Goal: Information Seeking & Learning: Find specific fact

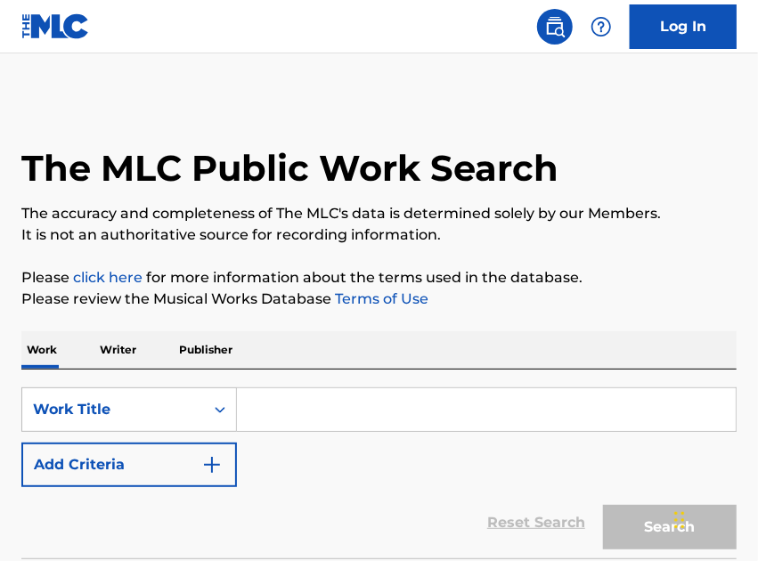
click at [307, 407] on input "Search Form" at bounding box center [486, 409] width 499 height 43
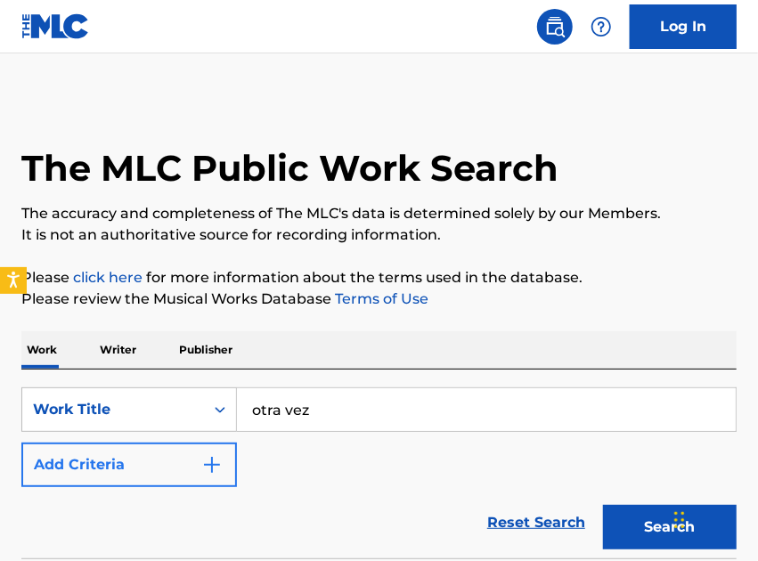
type input "otra vez"
click at [132, 451] on button "Add Criteria" at bounding box center [129, 465] width 216 height 45
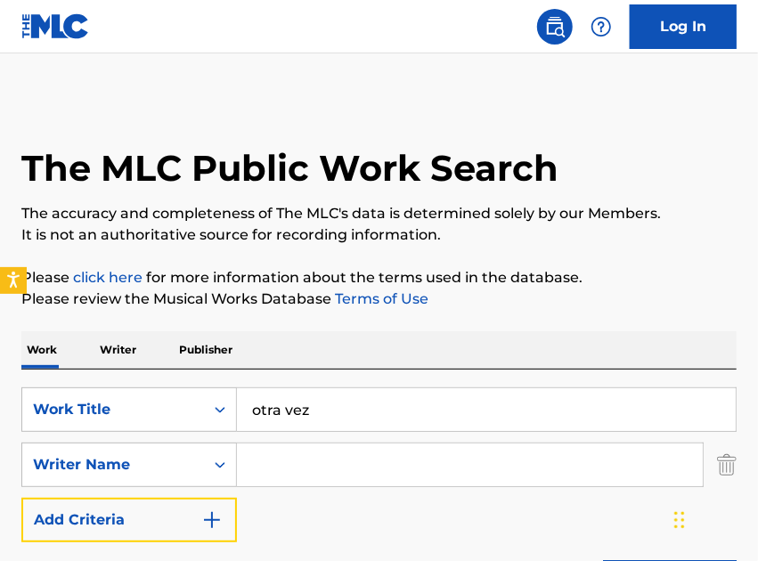
scroll to position [202, 0]
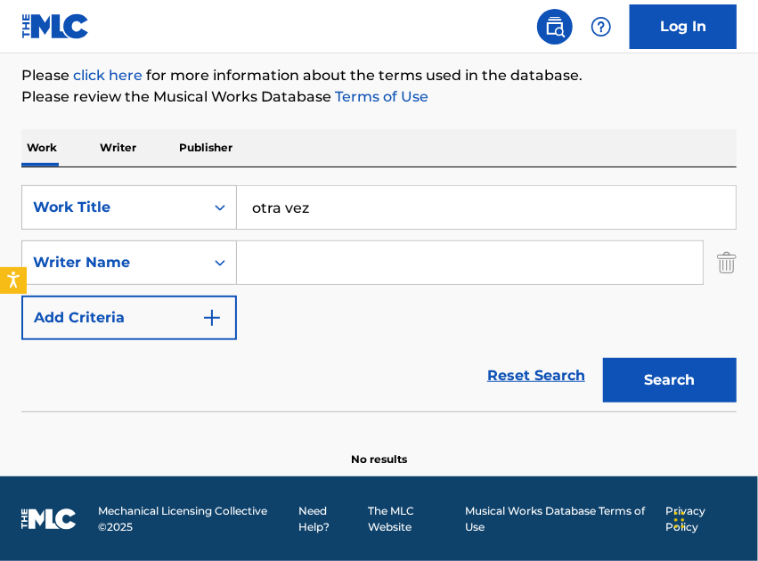
click at [369, 259] on input "Search Form" at bounding box center [470, 262] width 466 height 43
type input "donato"
click at [603, 358] on button "Search" at bounding box center [670, 380] width 134 height 45
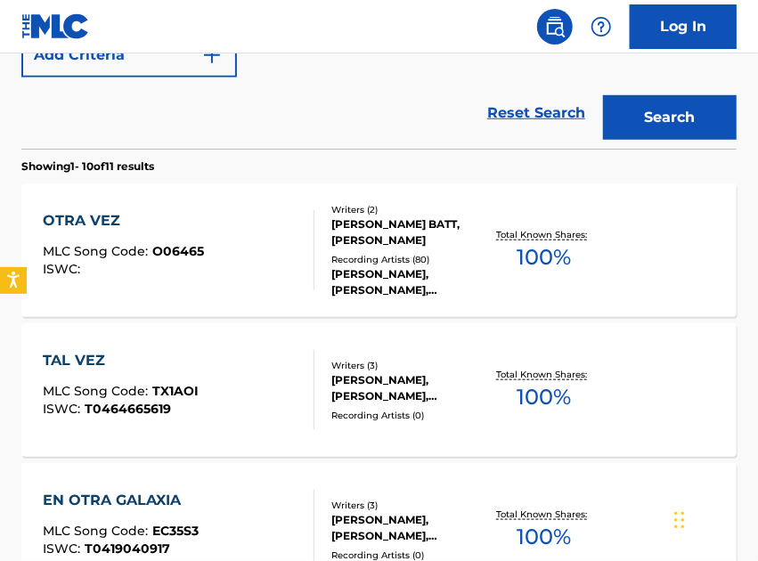
scroll to position [466, 0]
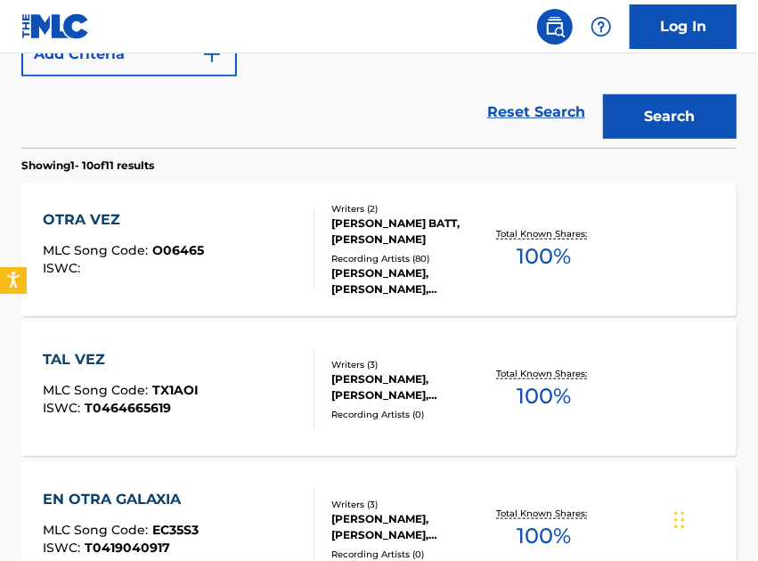
click at [575, 270] on div "Total Known Shares: 100 %" at bounding box center [544, 250] width 119 height 54
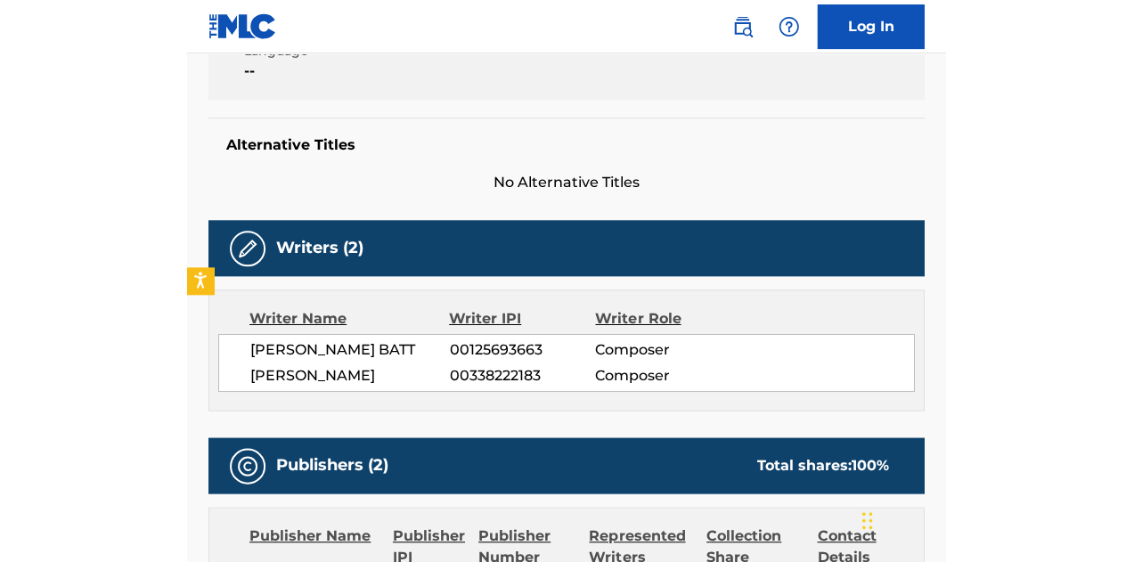
scroll to position [402, 0]
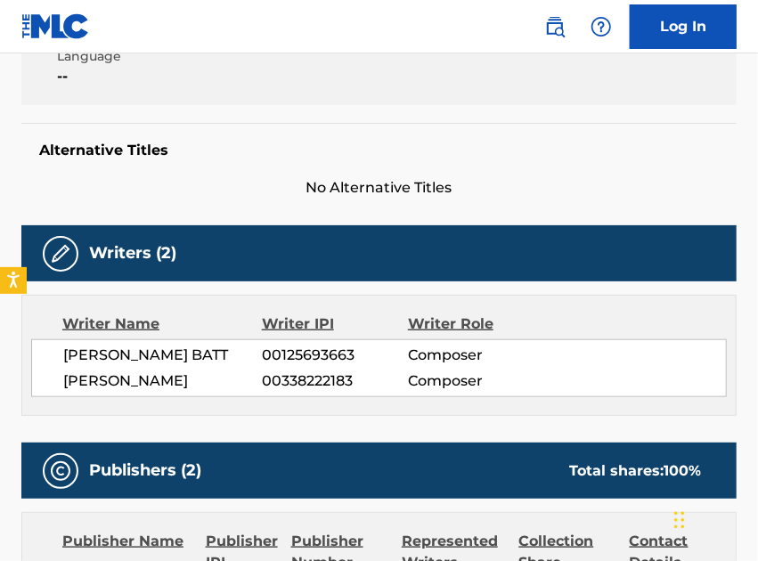
click at [552, 159] on div "Alternative Titles No Alternative Titles" at bounding box center [379, 161] width 716 height 76
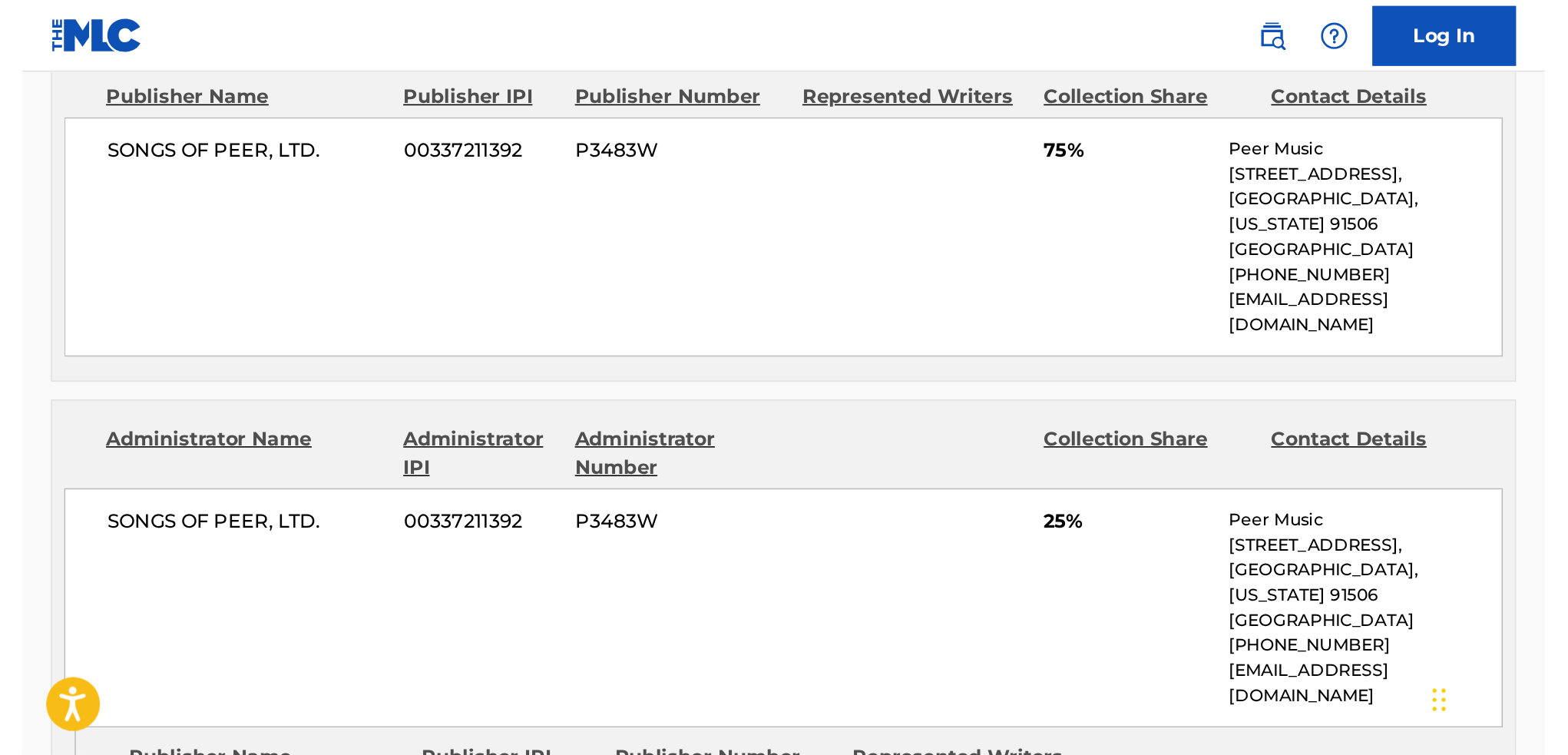
scroll to position [750, 0]
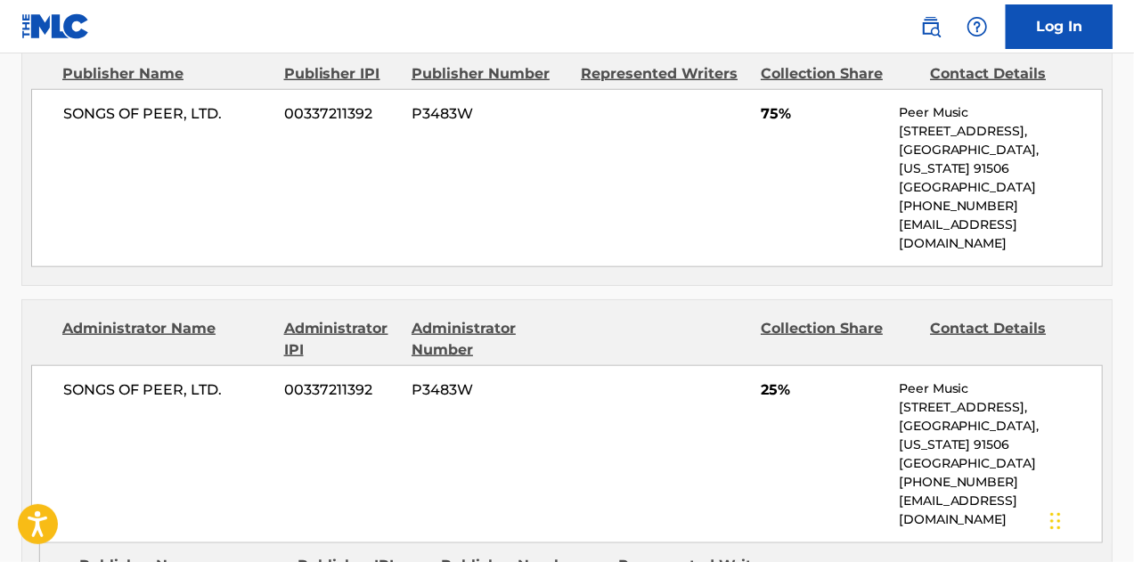
click at [403, 377] on div "SONGS OF PEER, LTD. 00337211392 P3483W 25% Peer Music [STREET_ADDRESS][US_STATE…" at bounding box center [567, 454] width 1072 height 178
